Goal: Information Seeking & Learning: Learn about a topic

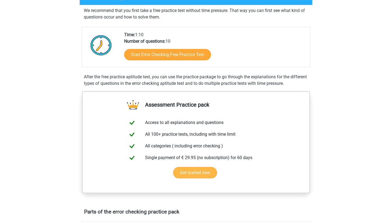
scroll to position [99, 0]
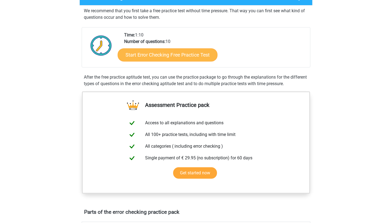
click at [153, 52] on link "Start Error Checking Free Practice Test" at bounding box center [168, 54] width 100 height 13
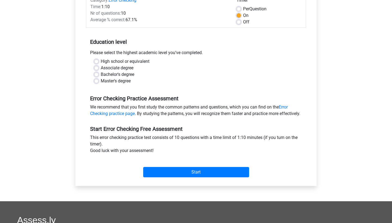
scroll to position [86, 0]
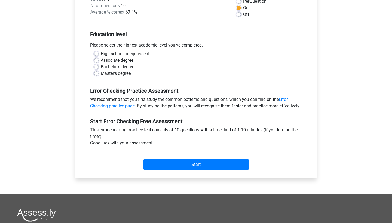
click at [123, 53] on label "High school or equivalent" at bounding box center [125, 54] width 49 height 7
click at [99, 53] on input "High school or equivalent" at bounding box center [96, 53] width 4 height 5
radio input "true"
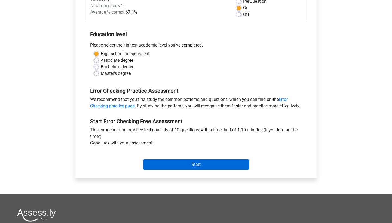
click at [192, 170] on input "Start" at bounding box center [196, 165] width 106 height 10
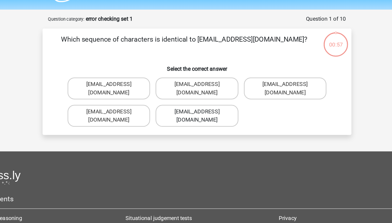
click at [163, 99] on label "Evie_Meade@jointmail.com.uk" at bounding box center [196, 107] width 66 height 17
click at [196, 104] on input "Evie_Meade@jointmail.com.uk" at bounding box center [198, 106] width 4 height 4
radio input "true"
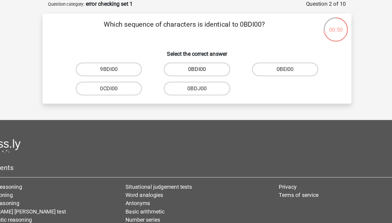
click at [175, 77] on label "0BDI00" at bounding box center [196, 82] width 53 height 11
click at [196, 83] on input "0BDI00" at bounding box center [198, 85] width 4 height 4
radio input "true"
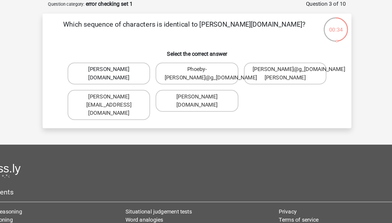
click at [102, 77] on label "Phoebe-Patterson@g_mail.gr" at bounding box center [126, 85] width 66 height 17
click at [126, 83] on input "Phoebe-Patterson@g_mail.gr" at bounding box center [128, 85] width 4 height 4
radio input "true"
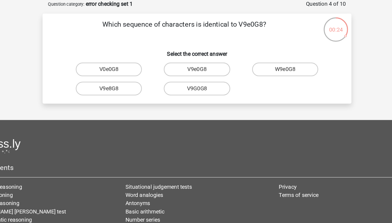
click at [196, 83] on input "V9e0G8" at bounding box center [198, 85] width 4 height 4
radio input "true"
click at [170, 92] on label "91051S" at bounding box center [196, 97] width 53 height 11
click at [196, 98] on input "91051S" at bounding box center [198, 100] width 4 height 4
radio input "true"
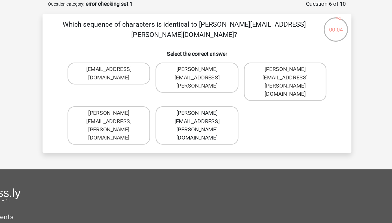
click at [167, 112] on label "Connor.Peterson@mailme.com" at bounding box center [196, 127] width 66 height 31
click at [196, 117] on input "Connor.Peterson@mailme.com" at bounding box center [198, 119] width 4 height 4
radio input "true"
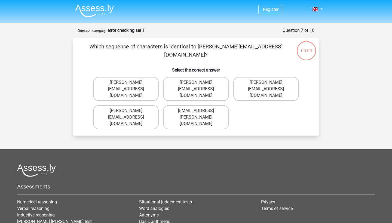
scroll to position [27, 40]
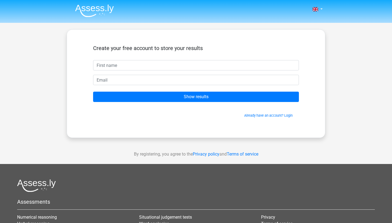
scroll to position [27, 40]
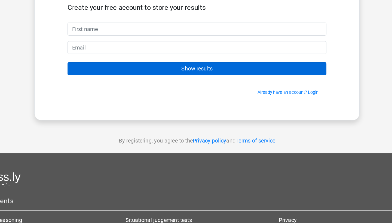
click at [171, 75] on input "Show results" at bounding box center [196, 70] width 206 height 10
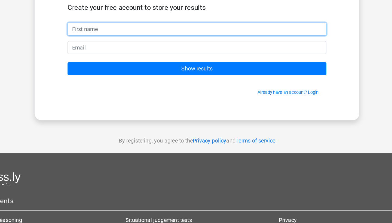
click at [168, 43] on input "text" at bounding box center [196, 38] width 206 height 10
type input "y"
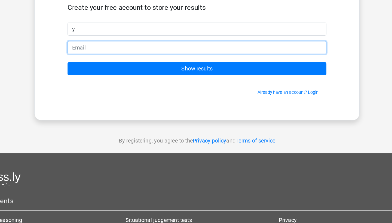
click at [167, 58] on input "email" at bounding box center [196, 53] width 206 height 10
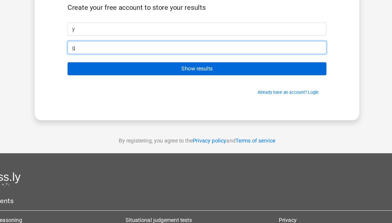
type input "g"
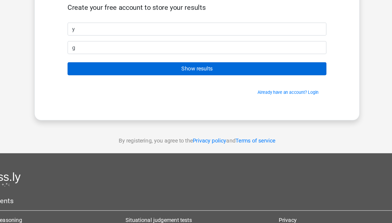
click at [168, 75] on input "Show results" at bounding box center [196, 70] width 206 height 10
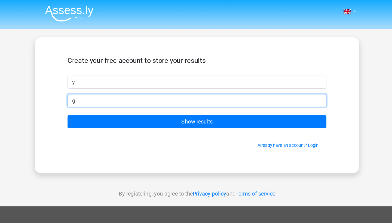
scroll to position [0, 0]
